Goal: Check status: Check status

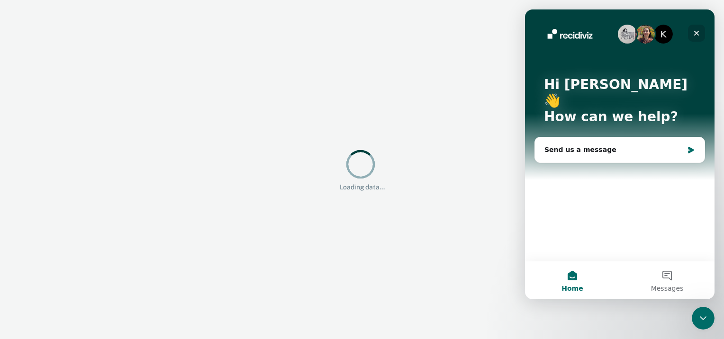
click at [694, 33] on icon "Close" at bounding box center [697, 33] width 8 height 8
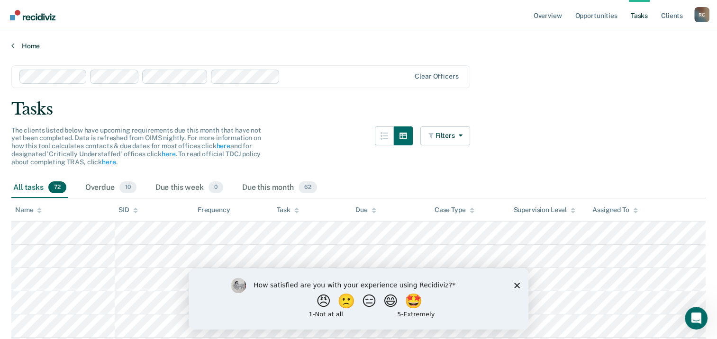
click at [38, 45] on link "Home" at bounding box center [358, 46] width 694 height 9
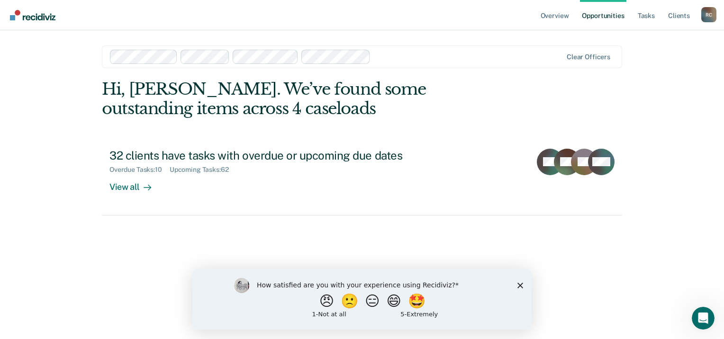
click at [601, 63] on div "Clear officers" at bounding box center [362, 57] width 520 height 23
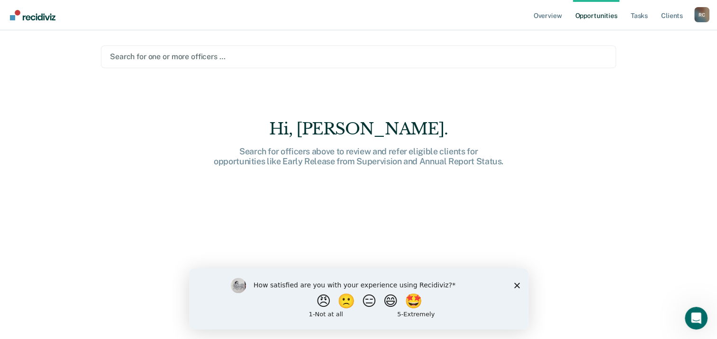
click at [161, 57] on div at bounding box center [358, 56] width 497 height 11
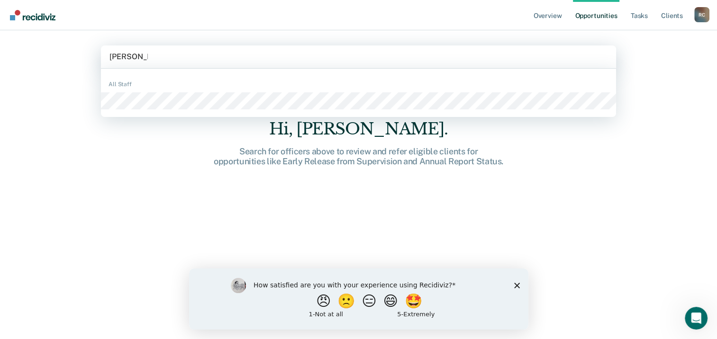
type input "[PERSON_NAME]"
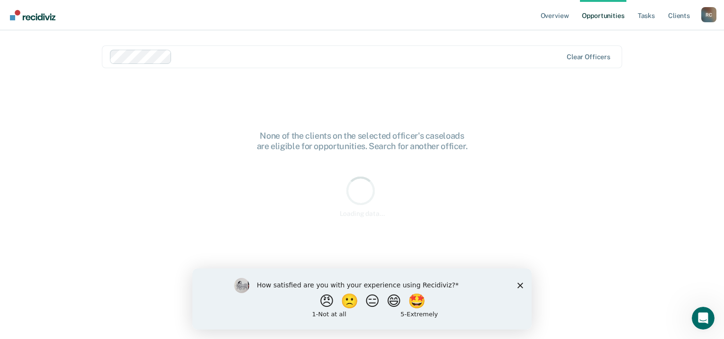
click at [517, 287] on div "How satisfied are you with your experience using Recidiviz? 😠 🙁 😑 😄 🤩 1 - Not a…" at bounding box center [361, 298] width 339 height 61
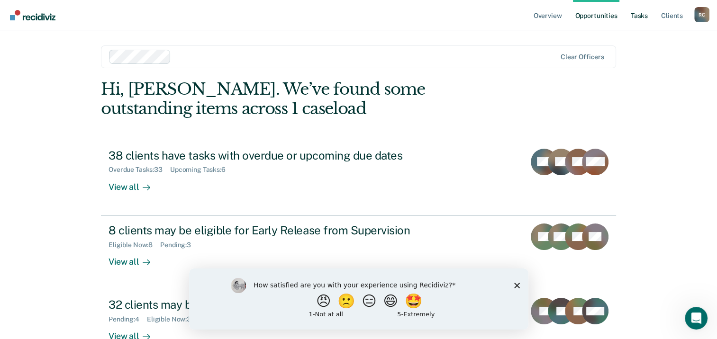
click at [639, 18] on link "Tasks" at bounding box center [639, 15] width 21 height 30
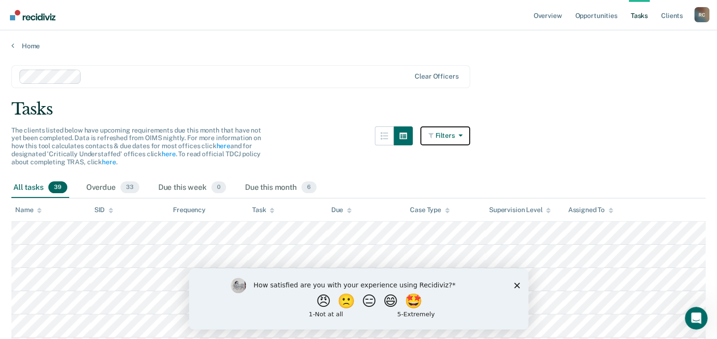
click at [469, 129] on button "Filters" at bounding box center [445, 136] width 50 height 19
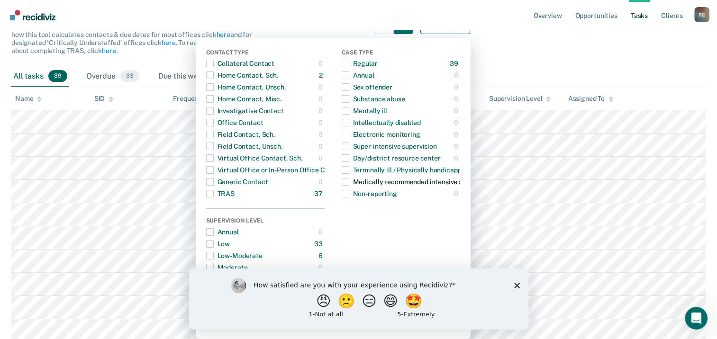
scroll to position [95, 0]
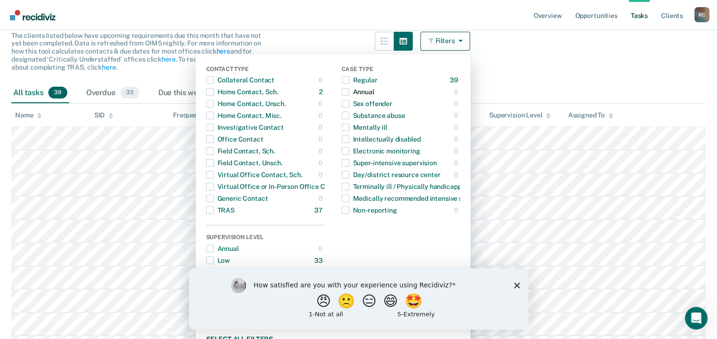
click at [349, 91] on span "button" at bounding box center [346, 92] width 8 height 8
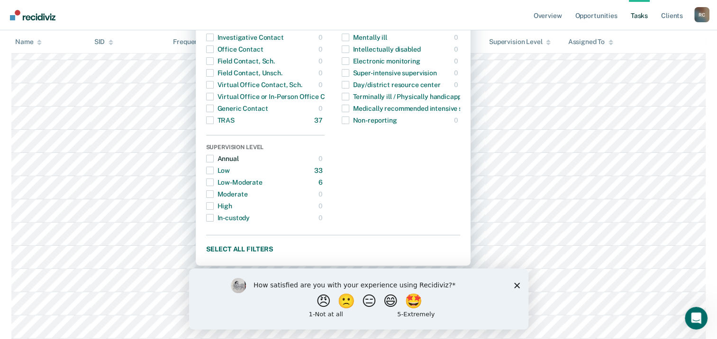
scroll to position [190, 0]
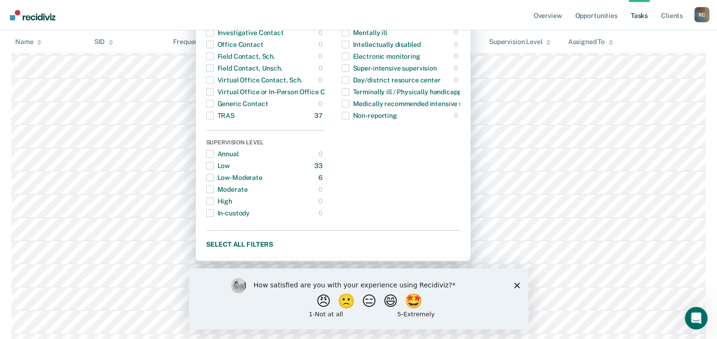
click at [515, 284] on icon "Close survey" at bounding box center [517, 286] width 6 height 6
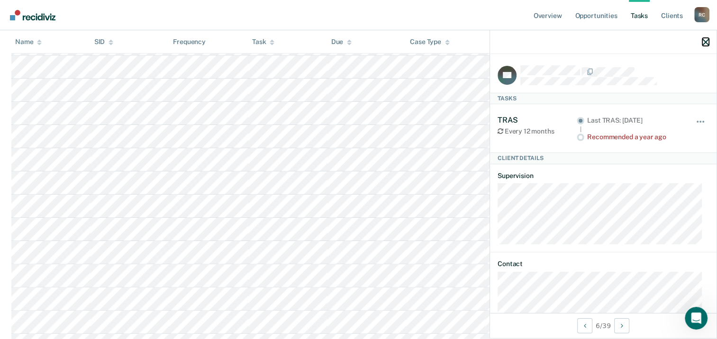
click at [705, 40] on icon "button" at bounding box center [706, 42] width 7 height 7
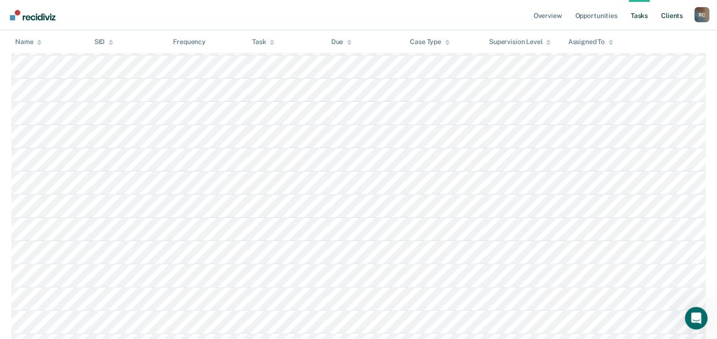
click at [667, 15] on link "Client s" at bounding box center [672, 15] width 26 height 30
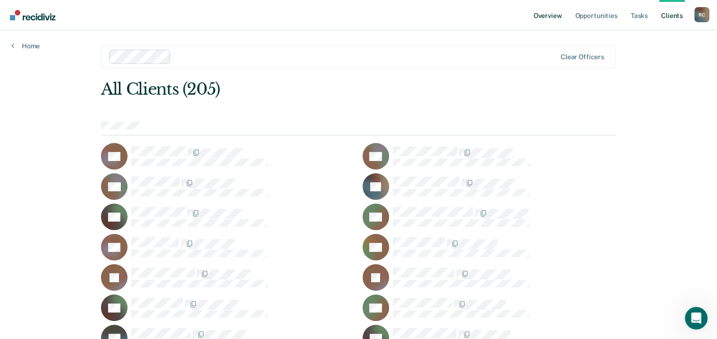
click at [551, 17] on link "Overview" at bounding box center [548, 15] width 32 height 30
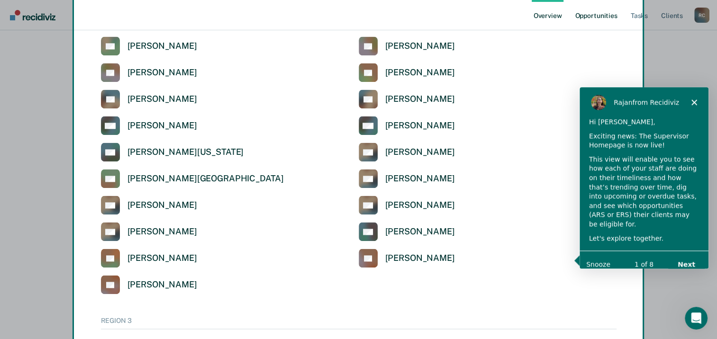
scroll to position [1717, 0]
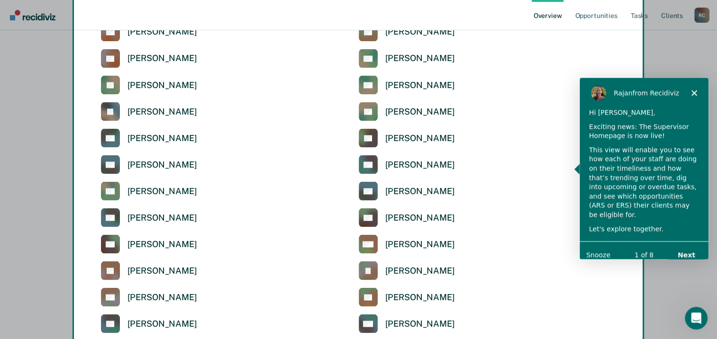
click at [693, 90] on icon "Close" at bounding box center [694, 93] width 6 height 6
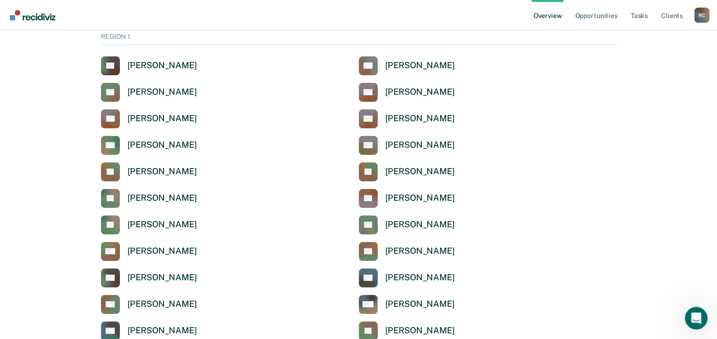
scroll to position [0, 0]
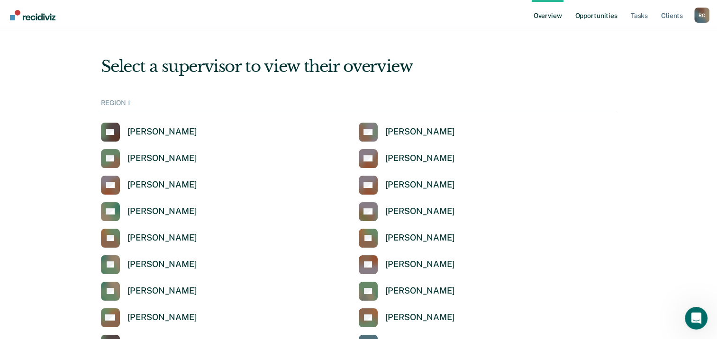
click at [593, 18] on link "Opportunities" at bounding box center [596, 15] width 46 height 30
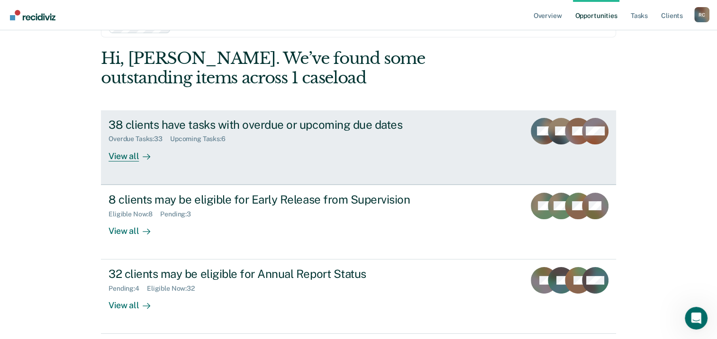
scroll to position [47, 0]
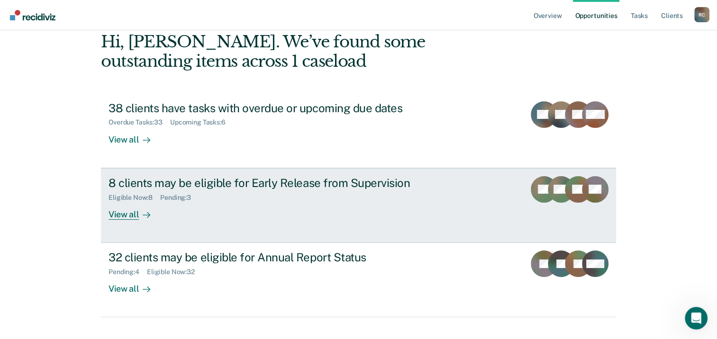
click at [110, 213] on div "View all" at bounding box center [135, 210] width 53 height 18
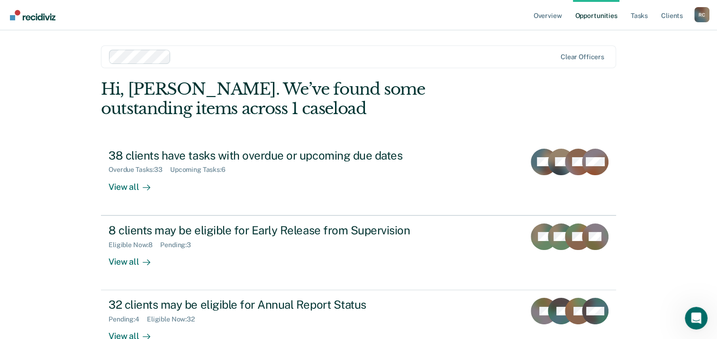
scroll to position [47, 0]
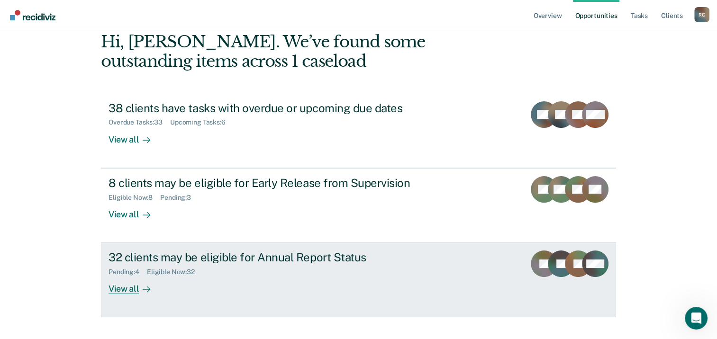
click at [173, 258] on div "32 clients may be eligible for Annual Report Status" at bounding box center [275, 258] width 333 height 14
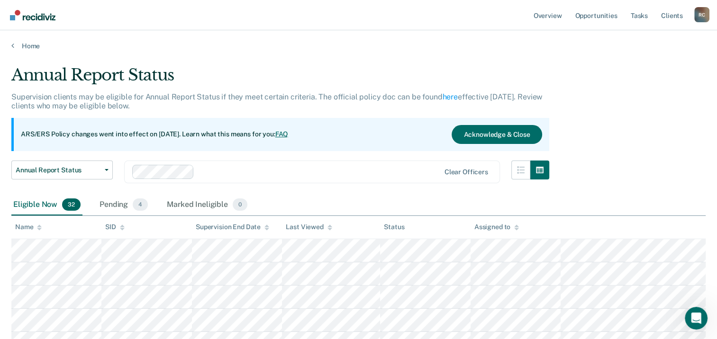
drag, startPoint x: 459, startPoint y: 43, endPoint x: 386, endPoint y: 80, distance: 81.6
click at [386, 80] on div "Annual Report Status" at bounding box center [280, 78] width 538 height 27
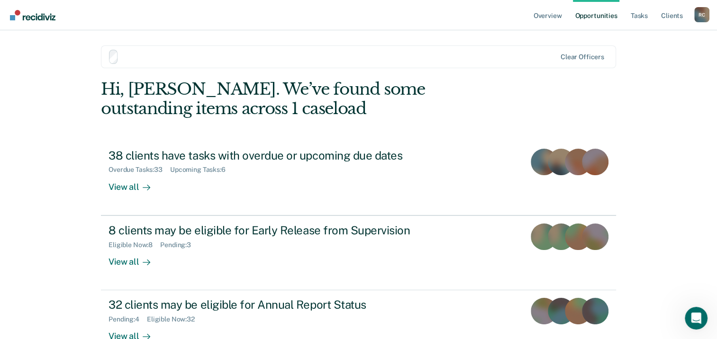
scroll to position [47, 0]
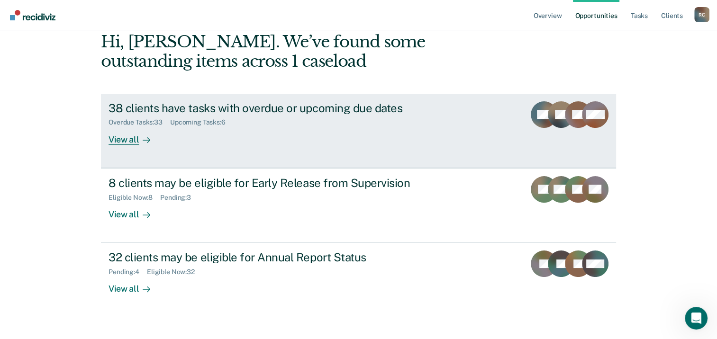
click at [192, 108] on div "38 clients have tasks with overdue or upcoming due dates" at bounding box center [275, 108] width 333 height 14
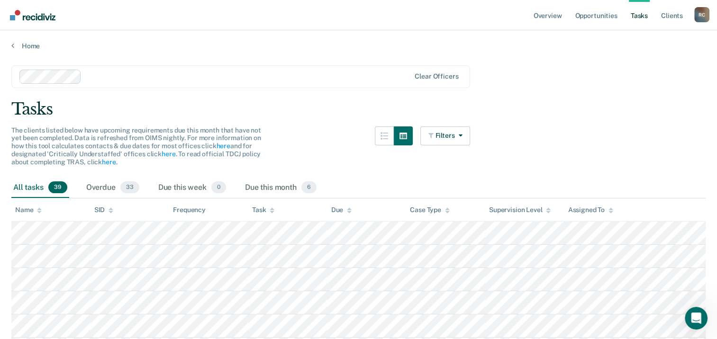
scroll to position [47, 0]
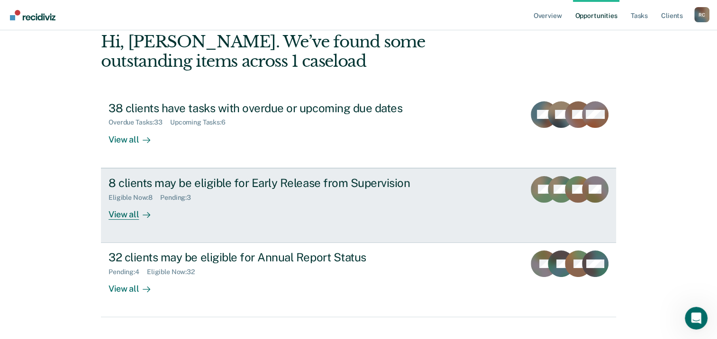
click at [174, 193] on div "Eligible Now : 8 Pending : 3" at bounding box center [275, 196] width 333 height 12
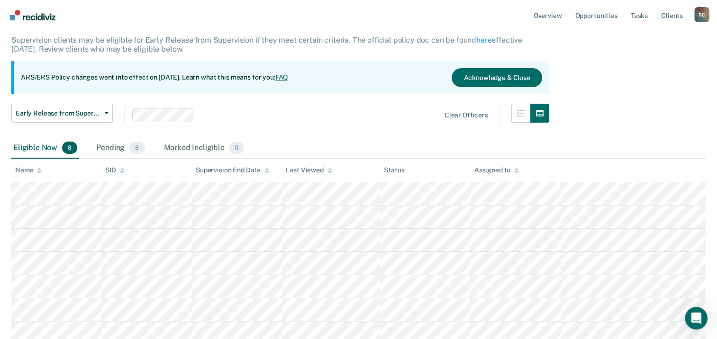
scroll to position [106, 0]
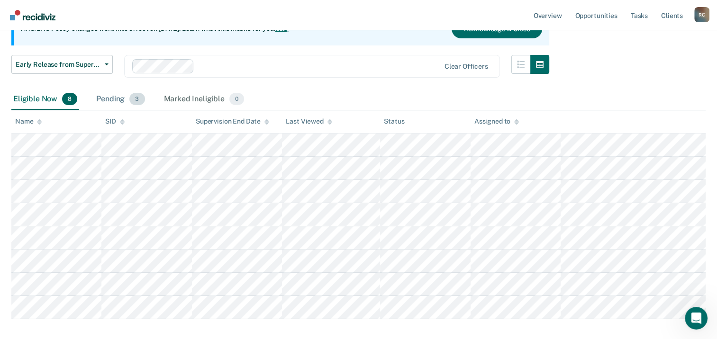
click at [110, 97] on div "Pending 3" at bounding box center [120, 99] width 52 height 21
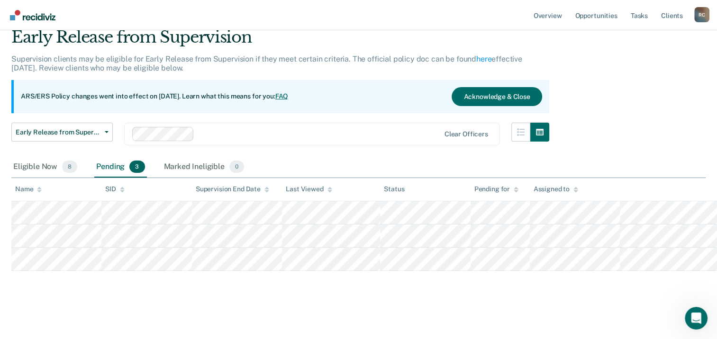
scroll to position [37, 0]
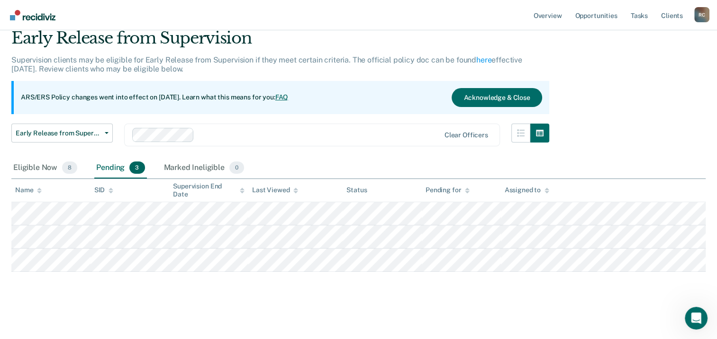
scroll to position [47, 0]
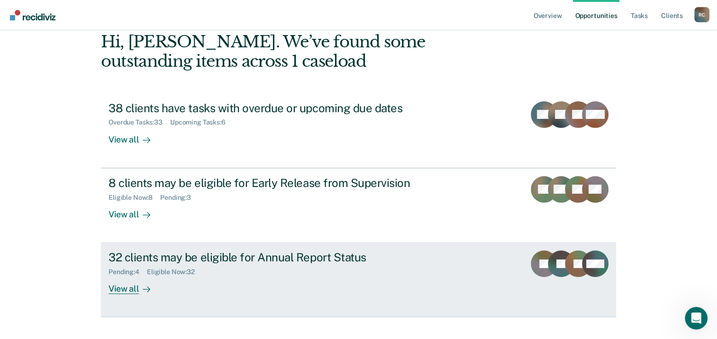
click at [124, 289] on div "View all" at bounding box center [135, 285] width 53 height 18
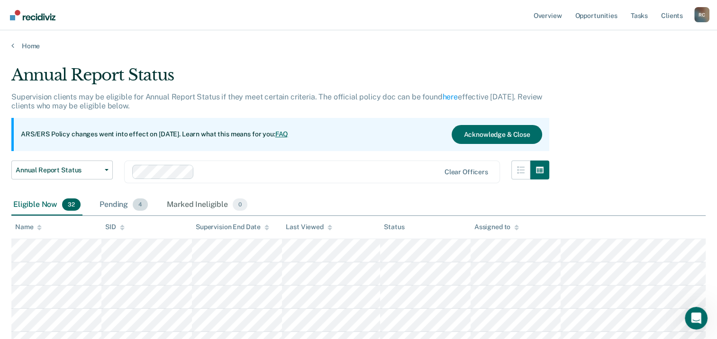
click at [114, 205] on div "Pending 4" at bounding box center [124, 205] width 52 height 21
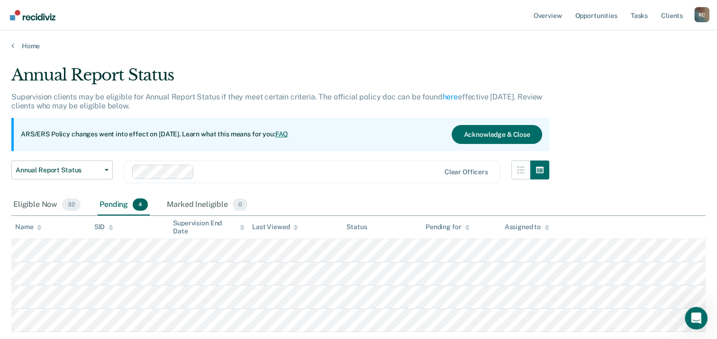
drag, startPoint x: 402, startPoint y: 42, endPoint x: 283, endPoint y: 63, distance: 120.8
click at [281, 64] on main "Annual Report Status Supervision clients may be eligible for Annual Report Stat…" at bounding box center [358, 223] width 717 height 347
